Goal: Transaction & Acquisition: Purchase product/service

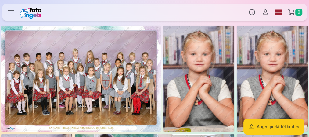
click at [82, 66] on img at bounding box center [80, 79] width 159 height 106
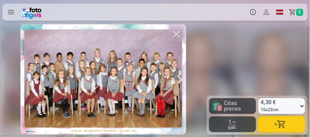
click at [301, 107] on icon at bounding box center [302, 106] width 6 height 10
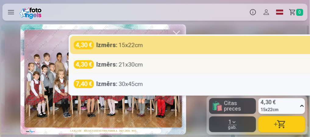
click at [114, 67] on strong "Izmērs :" at bounding box center [106, 64] width 21 height 9
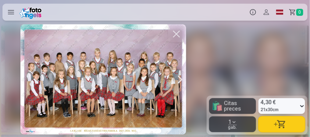
click at [271, 127] on button "button" at bounding box center [281, 125] width 47 height 16
click at [279, 125] on button "button" at bounding box center [281, 125] width 47 height 16
click at [256, 54] on div at bounding box center [155, 68] width 310 height 137
click at [293, 13] on link "Grozs 2" at bounding box center [296, 12] width 21 height 17
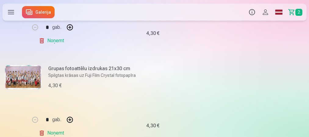
scroll to position [171, 0]
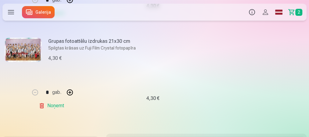
click at [46, 107] on link "Noņemt" at bounding box center [53, 106] width 28 height 12
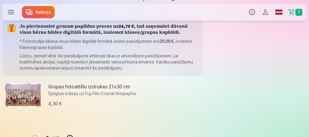
scroll to position [0, 0]
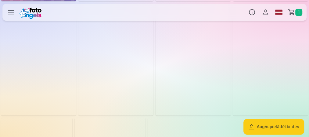
scroll to position [439, 0]
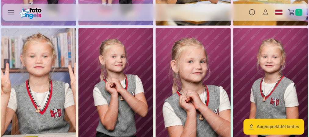
click at [143, 71] on img at bounding box center [115, 84] width 75 height 112
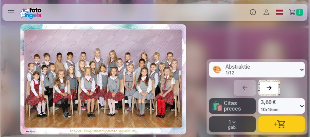
scroll to position [0, 2893]
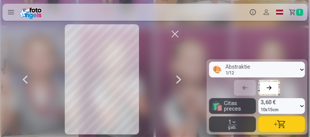
click at [243, 108] on span "Citas preces" at bounding box center [239, 106] width 30 height 11
drag, startPoint x: 8, startPoint y: 33, endPoint x: 33, endPoint y: 42, distance: 26.7
click at [11, 15] on label at bounding box center [10, 12] width 17 height 17
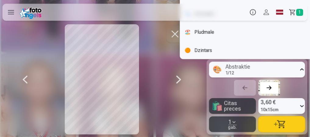
click at [270, 75] on div "🎨 Abstraktie 1 / 12" at bounding box center [253, 70] width 89 height 16
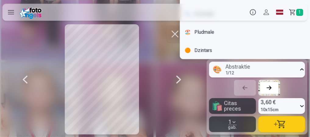
scroll to position [405, 0]
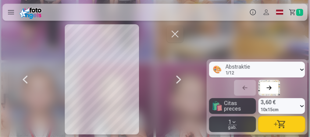
click at [188, 91] on div at bounding box center [101, 79] width 207 height 111
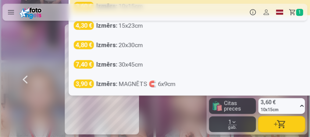
scroll to position [399, 0]
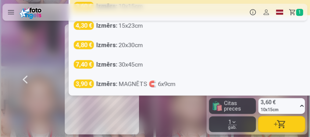
click at [269, 104] on span "3,60 €" at bounding box center [270, 102] width 18 height 9
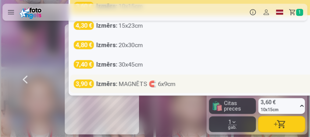
click at [120, 86] on div "Izmērs : MAGNĒTS 🧲 6x9cm" at bounding box center [135, 84] width 79 height 9
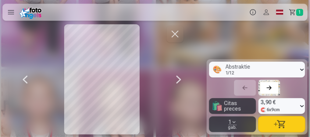
click at [282, 125] on button "button" at bounding box center [281, 125] width 47 height 16
click at [174, 35] on button "button" at bounding box center [174, 34] width 17 height 17
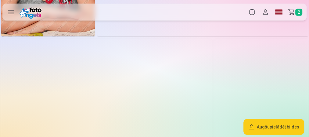
scroll to position [1055, 0]
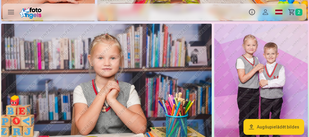
click at [121, 80] on img at bounding box center [106, 94] width 210 height 140
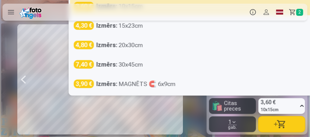
scroll to position [1053, 0]
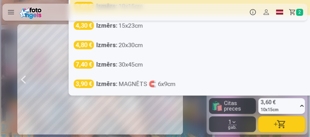
click at [296, 108] on div "3,60 € 10x15cm" at bounding box center [278, 106] width 40 height 16
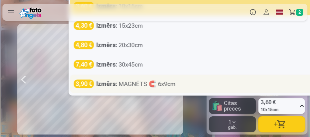
click at [154, 85] on div "Izmērs : MAGNĒTS 🧲 6x9cm" at bounding box center [135, 84] width 79 height 9
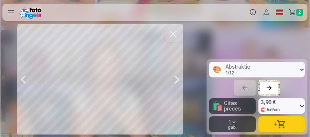
click at [279, 123] on button "button" at bounding box center [281, 125] width 47 height 16
click at [300, 12] on span "3" at bounding box center [299, 12] width 7 height 7
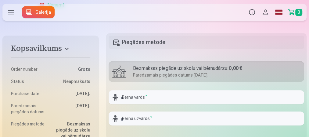
scroll to position [341, 0]
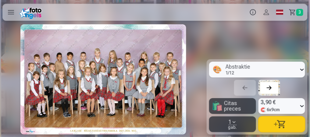
scroll to position [0, 5372]
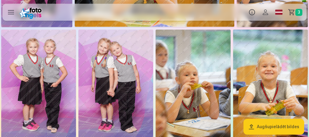
scroll to position [304, 0]
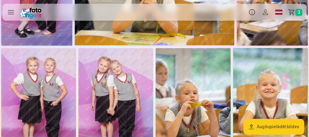
click at [54, 74] on img at bounding box center [38, 104] width 75 height 112
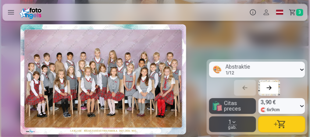
scroll to position [0, 1859]
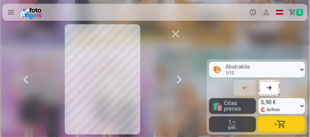
click at [276, 125] on button "button" at bounding box center [281, 125] width 47 height 16
click at [177, 35] on button "button" at bounding box center [175, 34] width 17 height 17
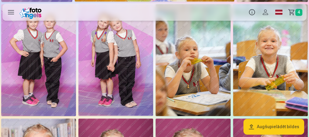
scroll to position [341, 0]
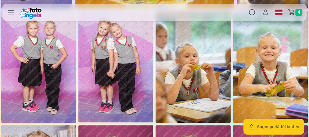
click at [263, 79] on img at bounding box center [270, 67] width 75 height 112
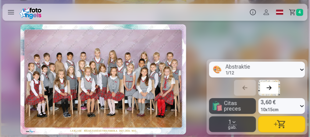
scroll to position [0, 2479]
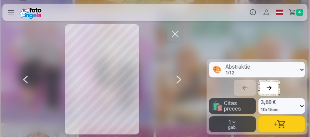
click at [279, 102] on div "3,60 € 10x15cm" at bounding box center [278, 106] width 40 height 16
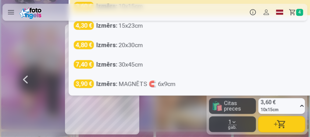
scroll to position [335, 0]
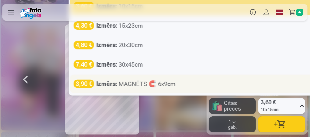
click at [135, 79] on div "3,90 € Izmērs : MAGNĒTS 🧲 6x9cm" at bounding box center [211, 84] width 282 height 18
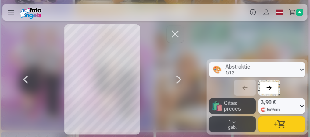
click at [287, 129] on button "button" at bounding box center [281, 125] width 47 height 16
drag, startPoint x: 137, startPoint y: 25, endPoint x: 296, endPoint y: 10, distance: 159.7
click at [296, 10] on link "Grozs 5" at bounding box center [296, 12] width 21 height 17
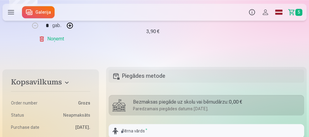
scroll to position [536, 0]
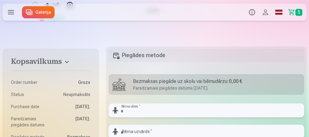
click at [165, 109] on input "text" at bounding box center [205, 111] width 195 height 14
click at [159, 112] on input "text" at bounding box center [205, 111] width 195 height 14
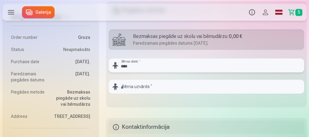
scroll to position [585, 0]
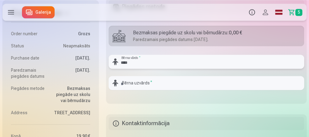
type input "****"
click at [179, 86] on input "text" at bounding box center [205, 83] width 195 height 14
type input "*******"
click at [172, 93] on div at bounding box center [205, 92] width 195 height 5
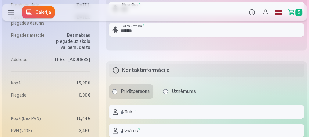
scroll to position [682, 0]
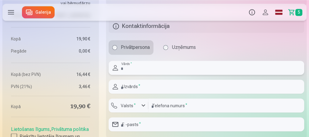
click at [166, 71] on input "text" at bounding box center [205, 68] width 195 height 14
type input "*****"
type input "*******"
type input "********"
type input "**********"
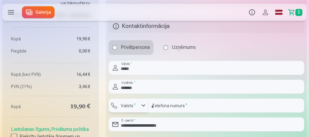
click at [126, 108] on label "Valsts *" at bounding box center [128, 106] width 20 height 6
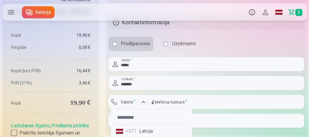
click at [129, 135] on li "+371 Latvija" at bounding box center [151, 131] width 76 height 12
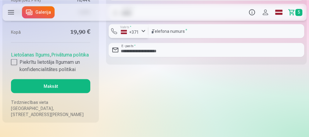
scroll to position [759, 0]
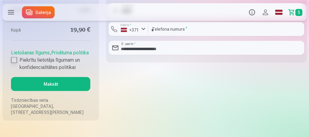
click at [15, 63] on div at bounding box center [14, 60] width 6 height 6
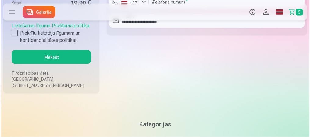
scroll to position [783, 0]
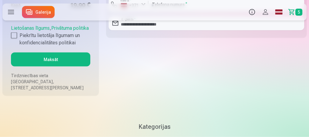
click at [58, 67] on button "Maksāt" at bounding box center [50, 60] width 79 height 14
